Goal: Transaction & Acquisition: Purchase product/service

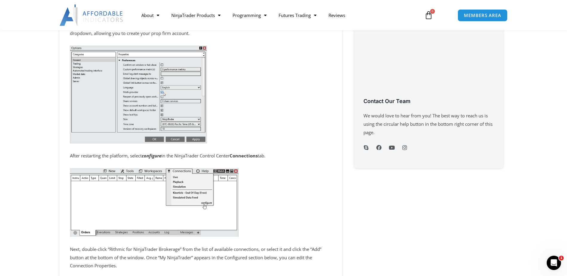
scroll to position [179, 0]
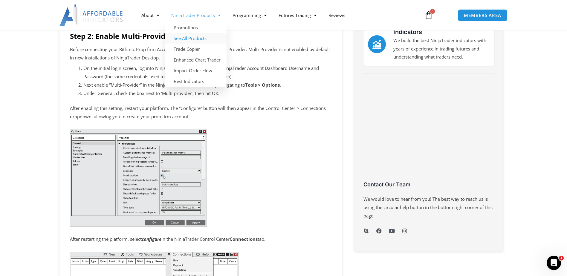
click at [209, 36] on link "See All Products" at bounding box center [195, 38] width 61 height 11
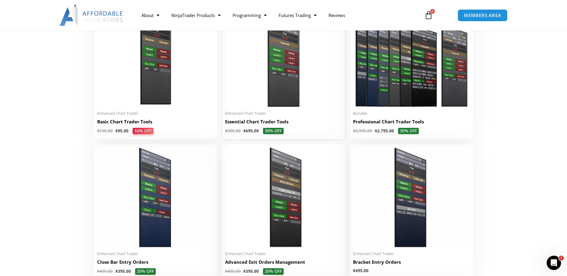
click at [284, 81] on img at bounding box center [283, 57] width 117 height 100
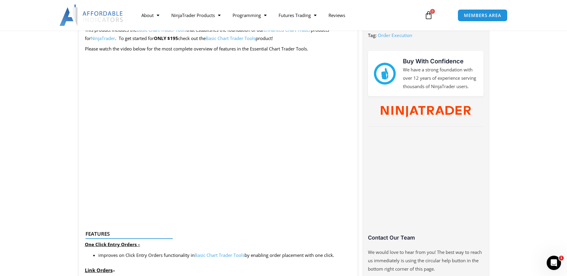
scroll to position [269, 0]
